Goal: Information Seeking & Learning: Learn about a topic

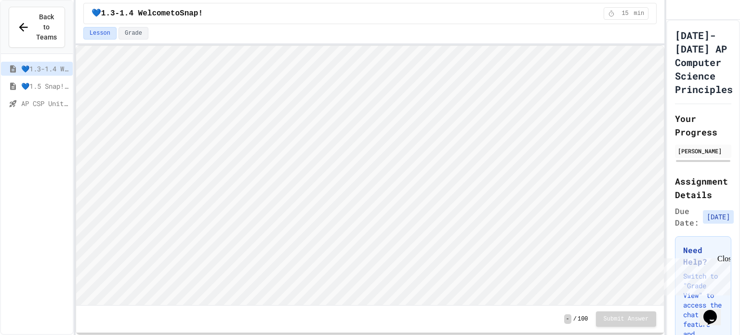
scroll to position [0, 0]
click at [61, 98] on span "AP CSP Unit 1 Review" at bounding box center [45, 103] width 48 height 10
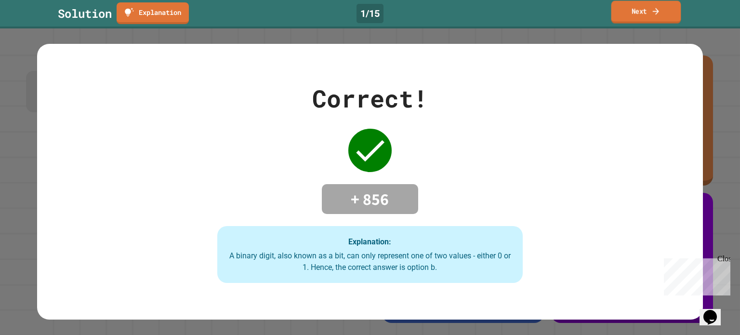
click at [665, 19] on link "Next" at bounding box center [646, 12] width 70 height 23
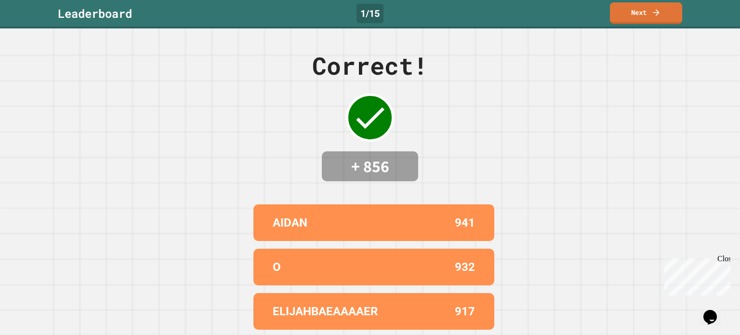
scroll to position [87, 0]
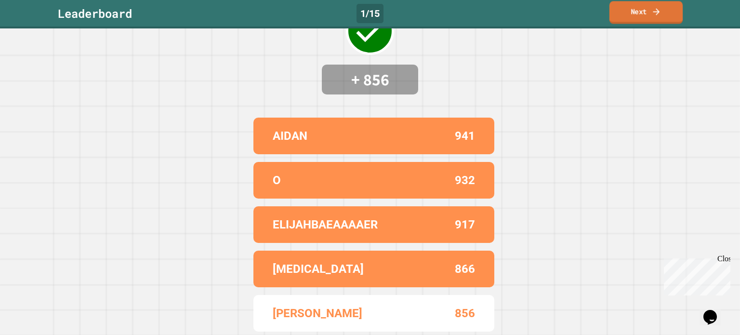
click at [634, 14] on link "Next" at bounding box center [646, 12] width 73 height 23
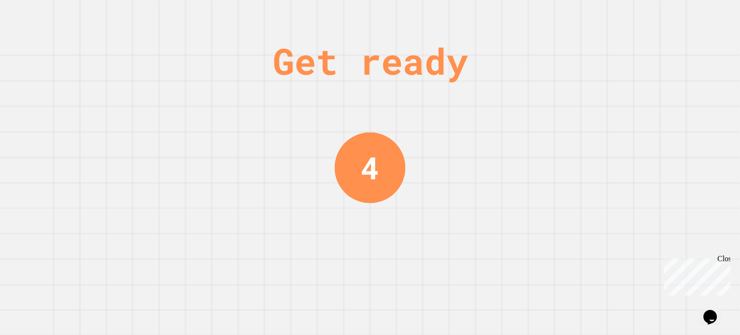
scroll to position [0, 0]
click at [725, 263] on div "Close" at bounding box center [723, 260] width 12 height 12
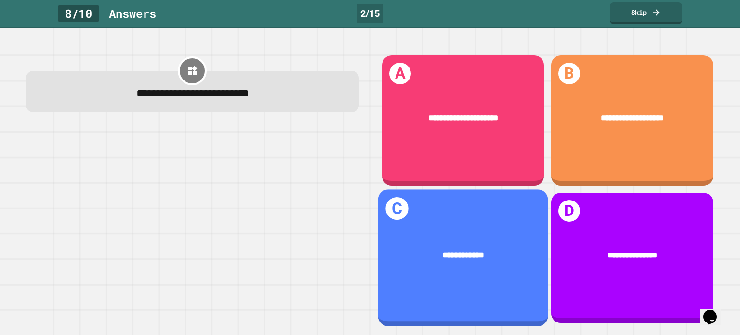
click at [470, 266] on div "**********" at bounding box center [463, 255] width 170 height 47
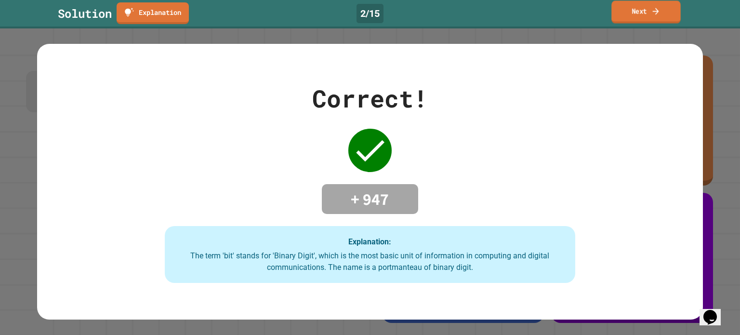
click at [617, 10] on link "Next" at bounding box center [645, 11] width 69 height 23
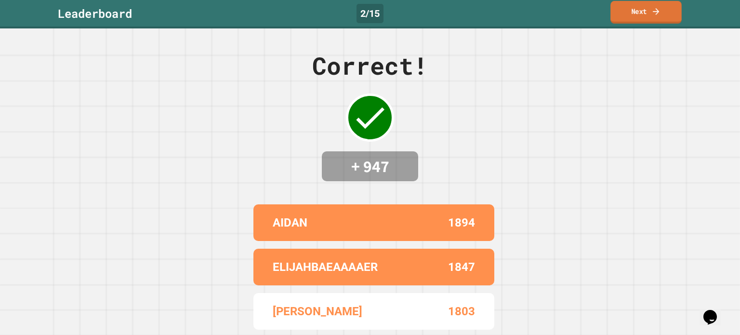
click at [619, 11] on link "Next" at bounding box center [646, 12] width 71 height 23
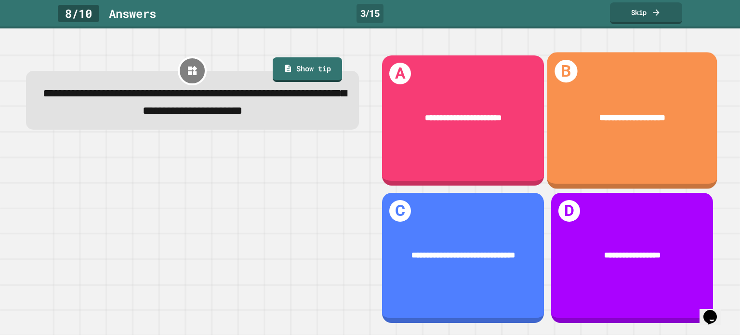
click at [633, 98] on div "**********" at bounding box center [632, 117] width 170 height 47
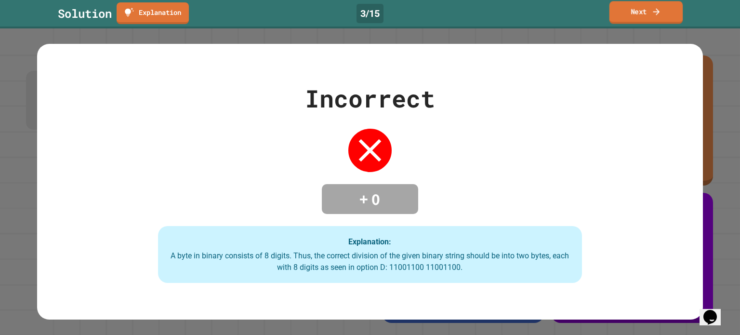
click at [647, 14] on link "Next" at bounding box center [647, 12] width 74 height 23
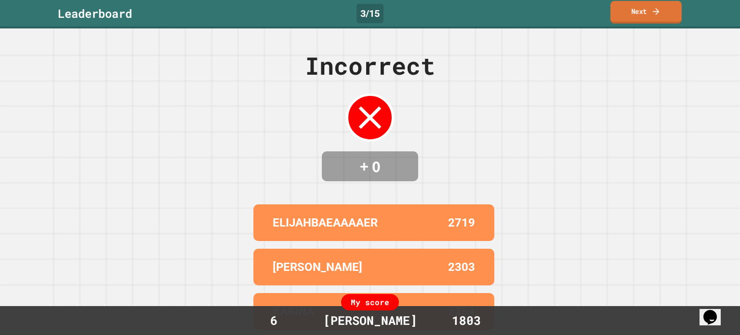
click at [628, 16] on link "Next" at bounding box center [646, 12] width 71 height 23
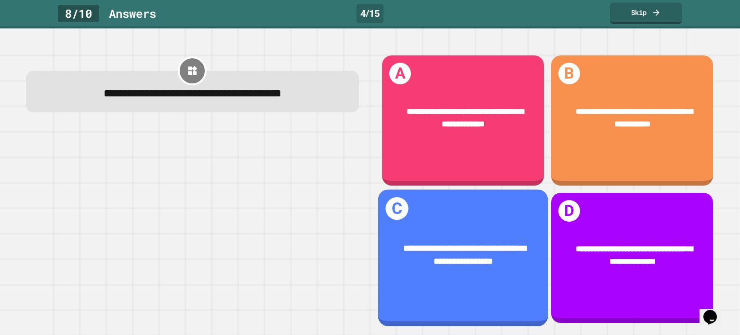
click at [455, 226] on div "**********" at bounding box center [463, 255] width 170 height 60
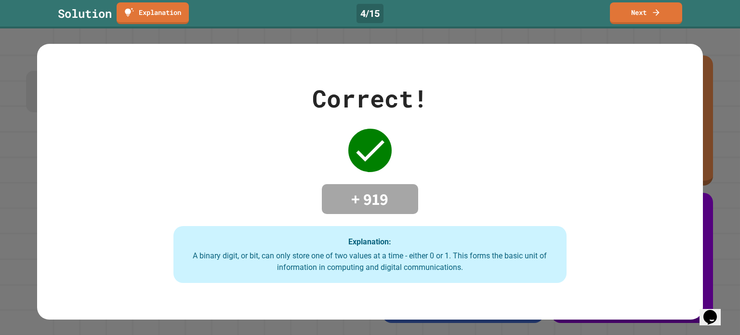
click at [662, 5] on link "Next" at bounding box center [646, 13] width 72 height 22
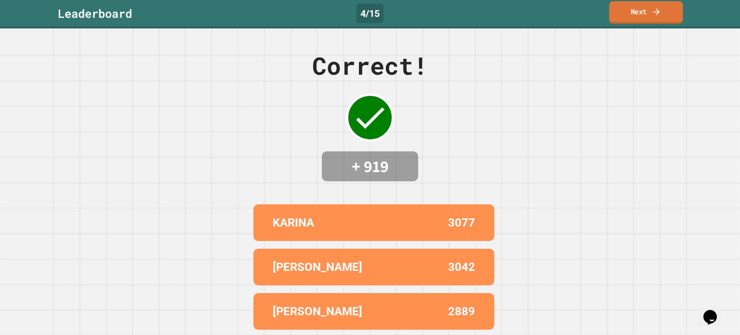
click at [660, 7] on icon at bounding box center [656, 12] width 10 height 10
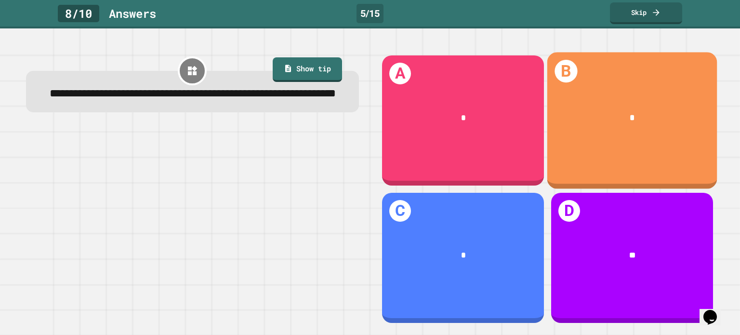
click at [704, 110] on div "*" at bounding box center [632, 117] width 170 height 47
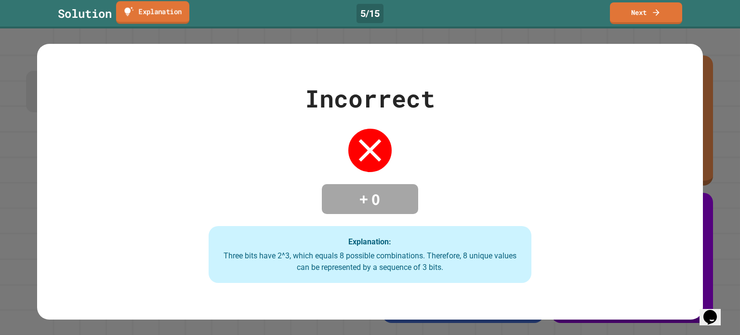
click at [173, 14] on link "Explanation" at bounding box center [152, 12] width 73 height 23
click at [626, 15] on link "Next" at bounding box center [646, 12] width 70 height 23
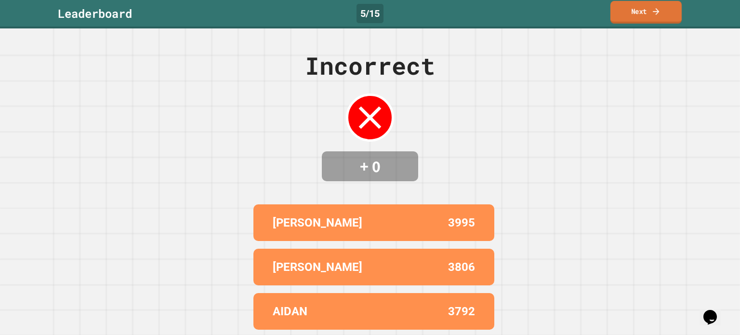
click at [626, 15] on link "Next" at bounding box center [646, 12] width 71 height 23
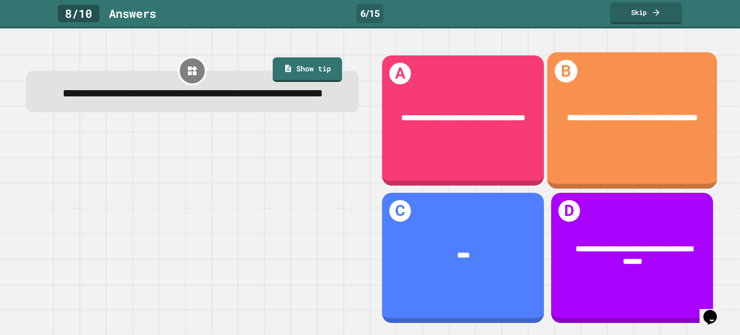
click at [637, 136] on div "**********" at bounding box center [632, 117] width 170 height 47
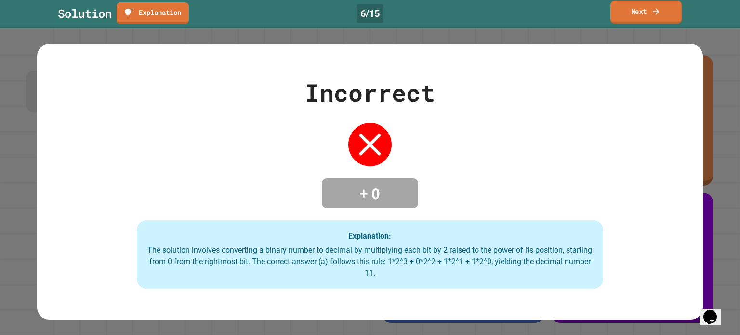
click at [641, 11] on link "Next" at bounding box center [646, 12] width 71 height 23
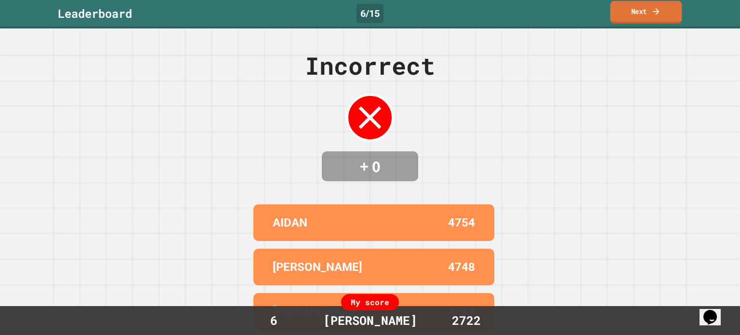
click at [641, 11] on link "Next" at bounding box center [647, 12] width 72 height 23
